Goal: Navigation & Orientation: Find specific page/section

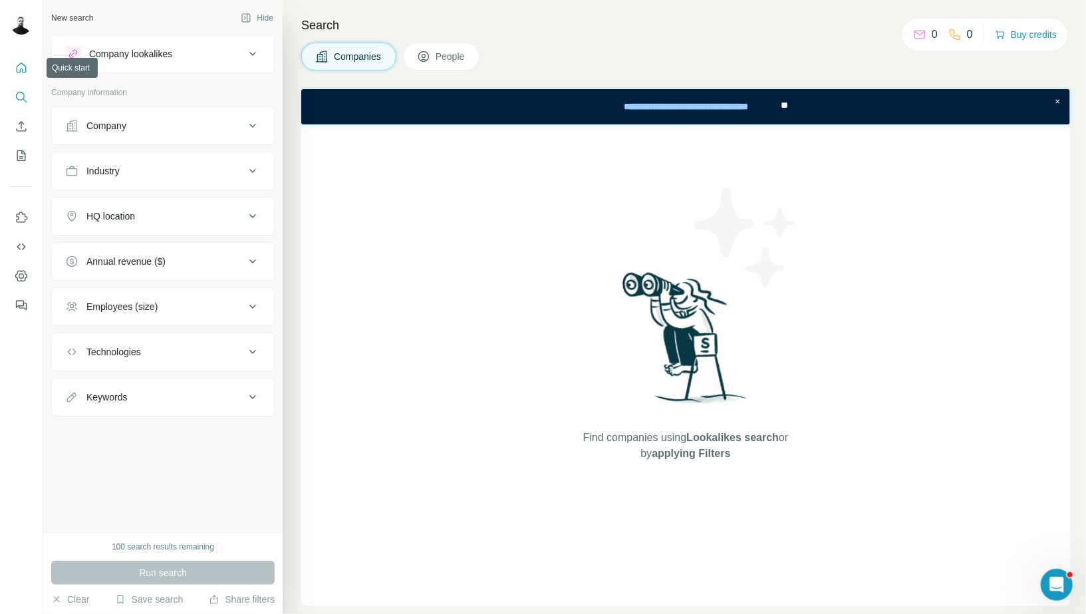
click at [25, 68] on icon "Quick start" at bounding box center [22, 67] width 10 height 10
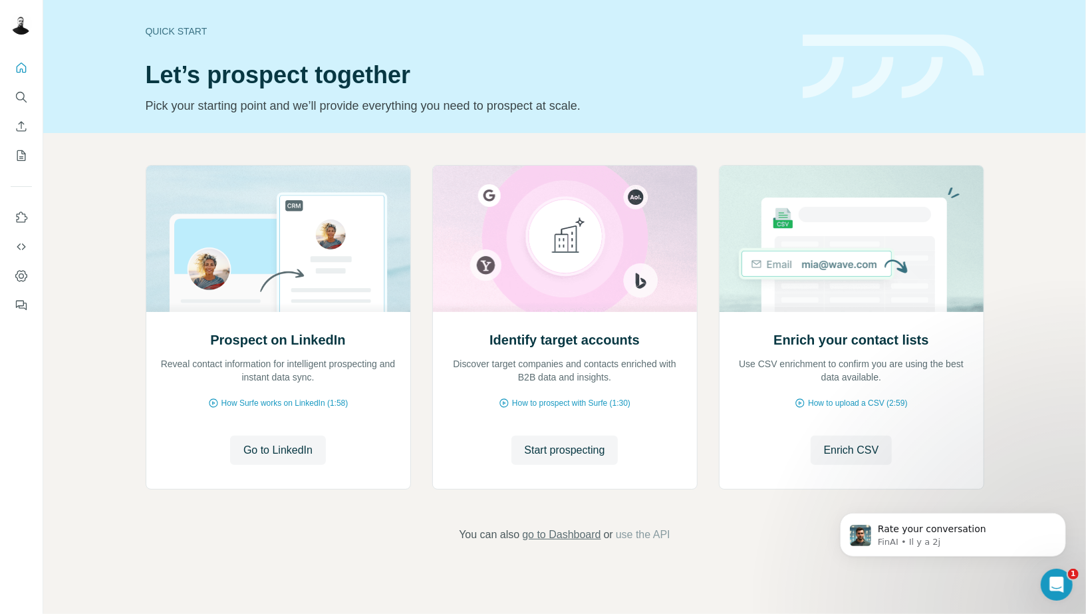
click at [554, 537] on span "go to Dashboard" at bounding box center [561, 535] width 78 height 16
